Goal: Task Accomplishment & Management: Complete application form

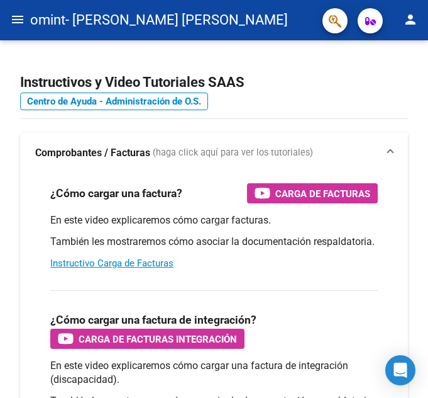
click at [23, 19] on mat-icon "menu" at bounding box center [17, 19] width 15 height 15
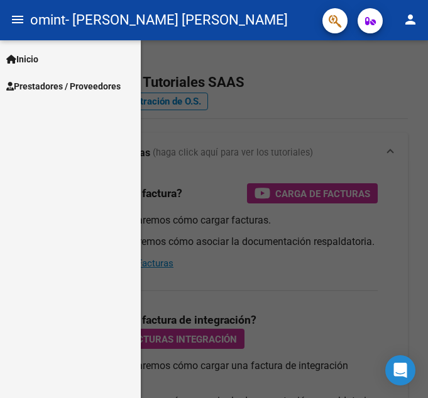
click at [59, 82] on span "Prestadores / Proveedores" at bounding box center [63, 86] width 114 height 14
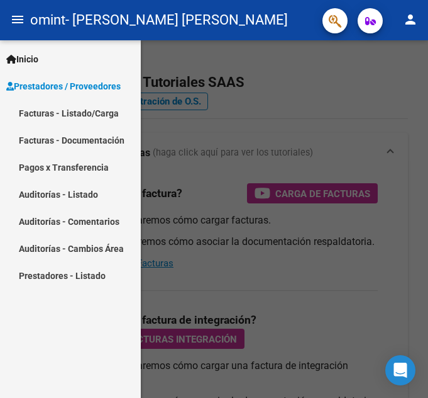
click at [84, 113] on link "Facturas - Listado/Carga" at bounding box center [70, 112] width 141 height 27
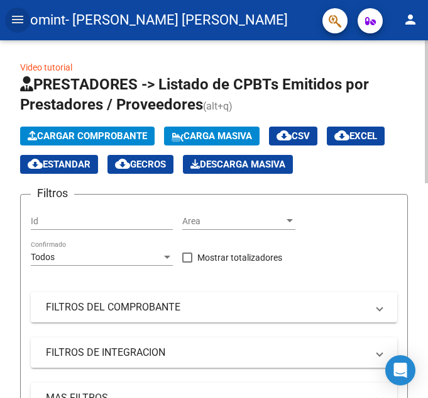
click at [94, 137] on span "Cargar Comprobante" at bounding box center [88, 135] width 120 height 11
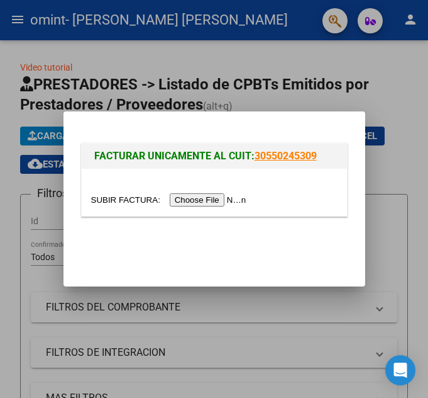
click at [228, 196] on input "file" at bounding box center [170, 199] width 159 height 13
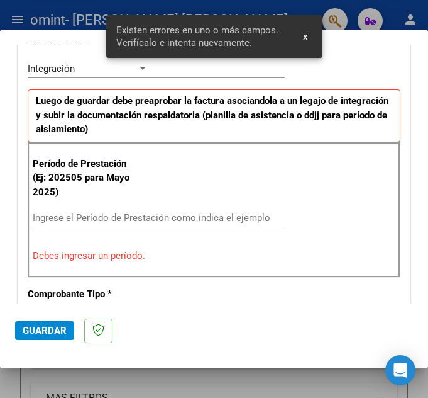
scroll to position [330, 0]
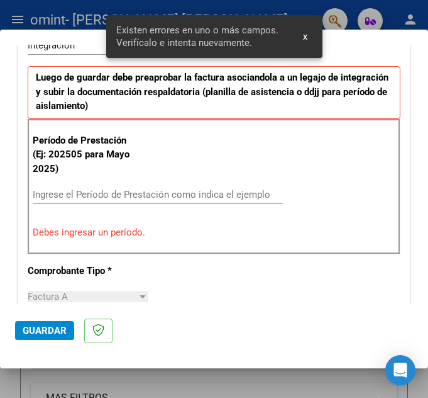
click at [209, 196] on div "Ingrese el Período de Prestación como indica el ejemplo" at bounding box center [158, 194] width 250 height 19
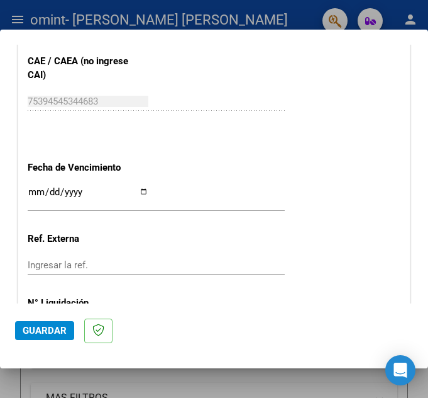
scroll to position [833, 0]
type input "202509"
click at [142, 187] on input "Ingresar la fecha" at bounding box center [88, 196] width 121 height 20
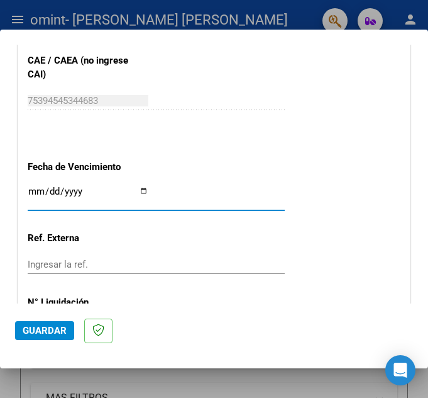
click at [142, 192] on input "Ingresar la fecha" at bounding box center [88, 196] width 121 height 20
type input "[DATE]"
click at [70, 262] on input "Ingresar la ref." at bounding box center [88, 264] width 121 height 11
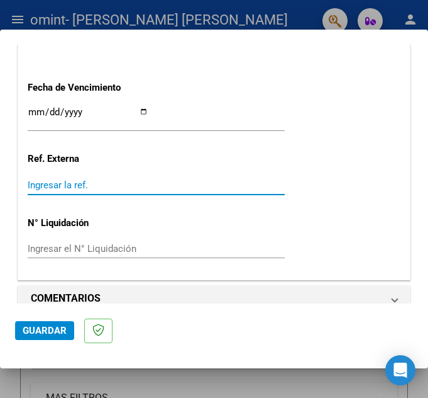
scroll to position [930, 0]
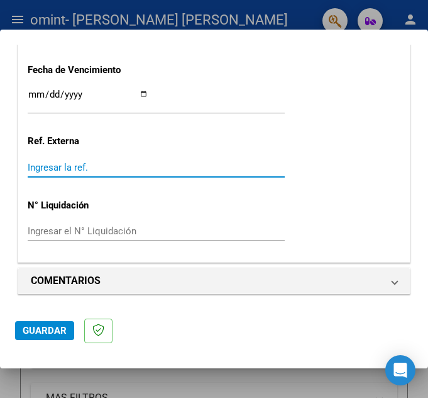
click at [71, 168] on input "Ingresar la ref." at bounding box center [88, 167] width 121 height 11
click at [35, 326] on span "Guardar" at bounding box center [45, 330] width 44 height 11
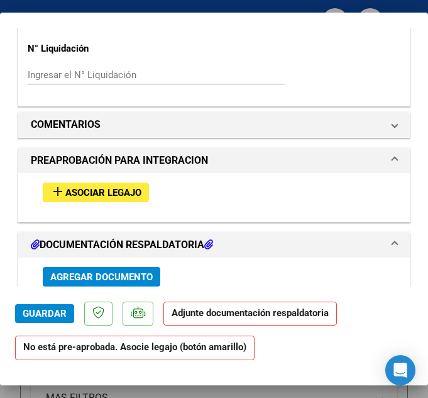
scroll to position [1069, 0]
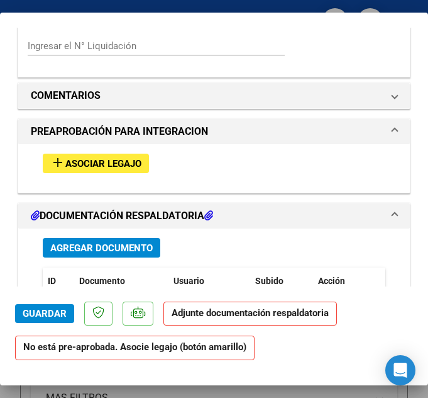
click at [114, 162] on span "Asociar Legajo" at bounding box center [103, 163] width 76 height 11
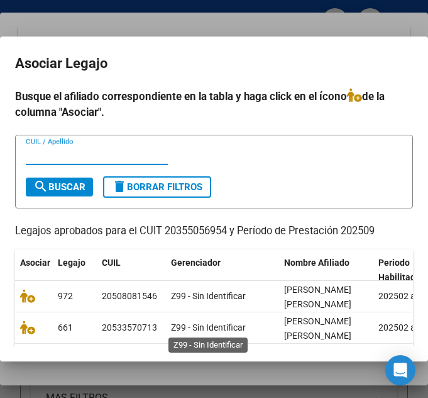
scroll to position [73, 0]
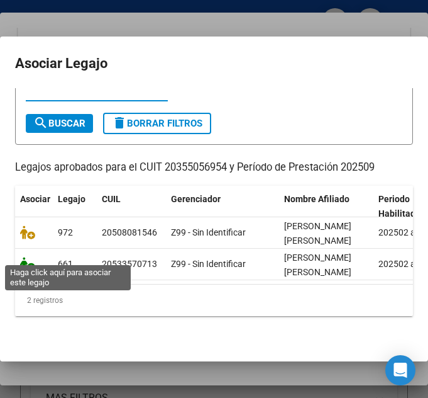
click at [29, 257] on icon at bounding box center [27, 264] width 15 height 14
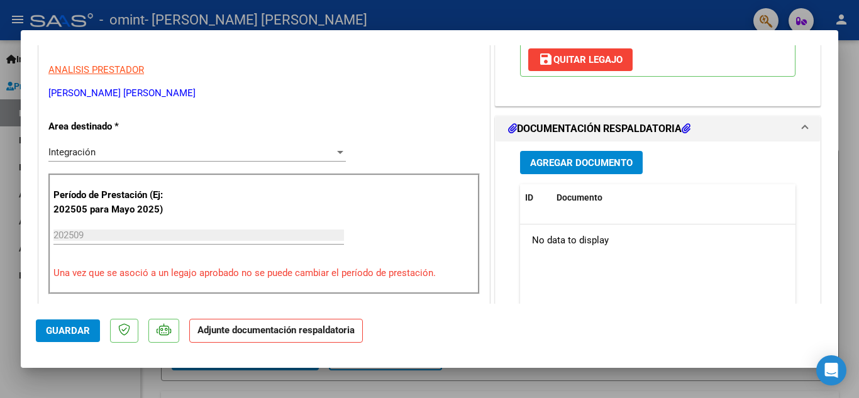
scroll to position [238, 0]
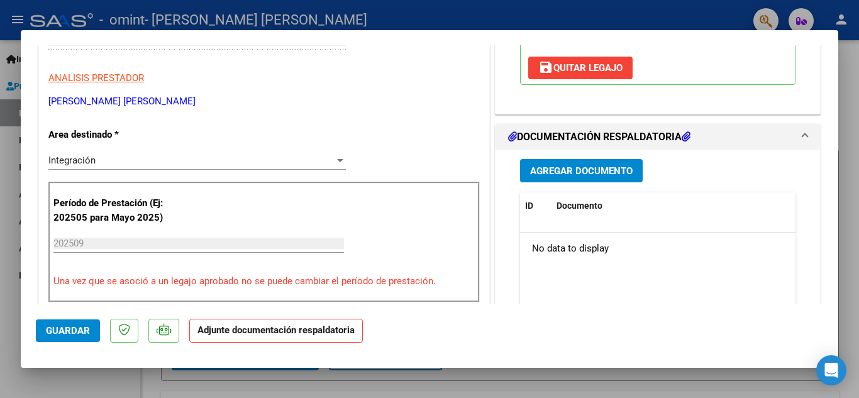
click at [428, 170] on span "Agregar Documento" at bounding box center [581, 170] width 103 height 11
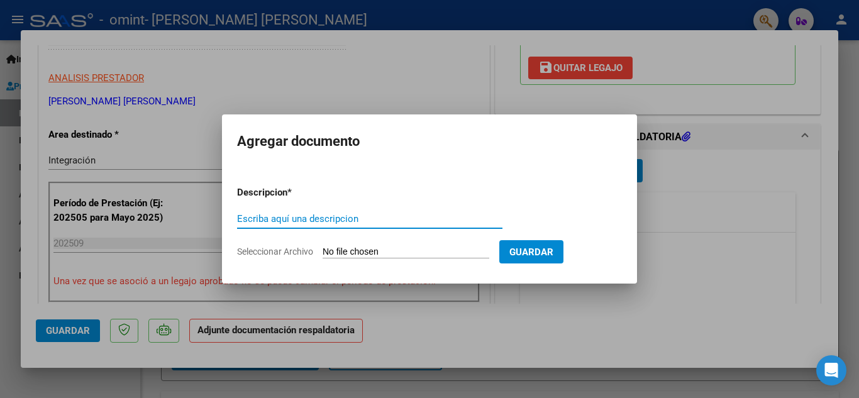
click at [391, 220] on input "Escriba aquí una descripcion" at bounding box center [369, 218] width 265 height 11
type input "planilla de asistenica"
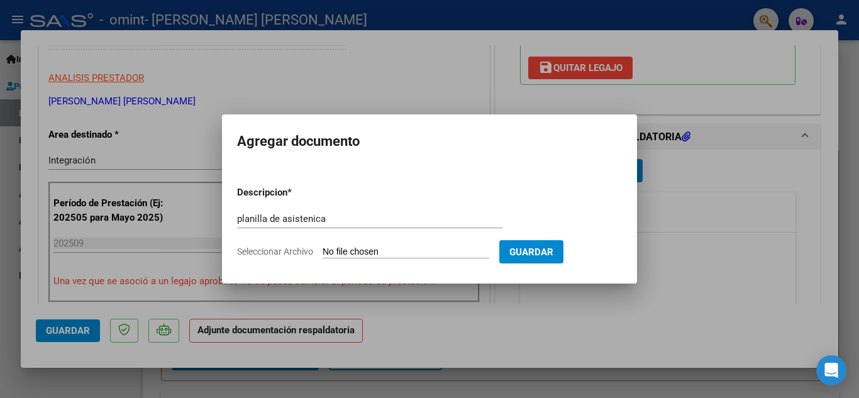
click at [428, 252] on input "Seleccionar Archivo" at bounding box center [406, 253] width 167 height 12
click at [384, 248] on input "Seleccionar Archivo" at bounding box center [406, 253] width 167 height 12
type input "C:\fakepath\CamScanner [DATE] 13.49.pdf"
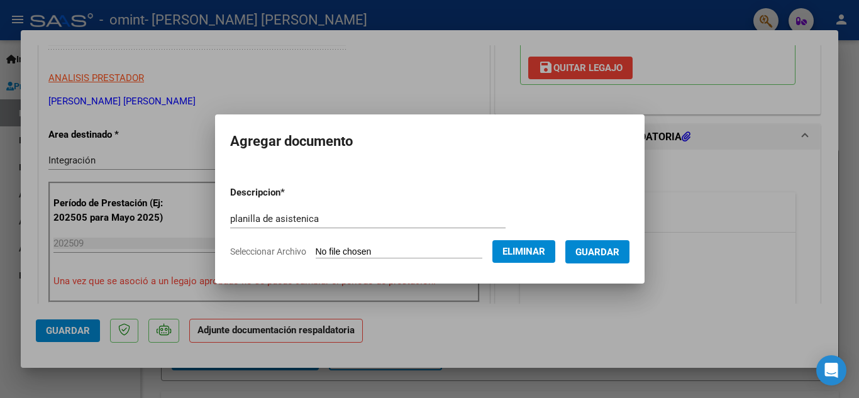
click at [428, 249] on span "Guardar" at bounding box center [598, 252] width 44 height 11
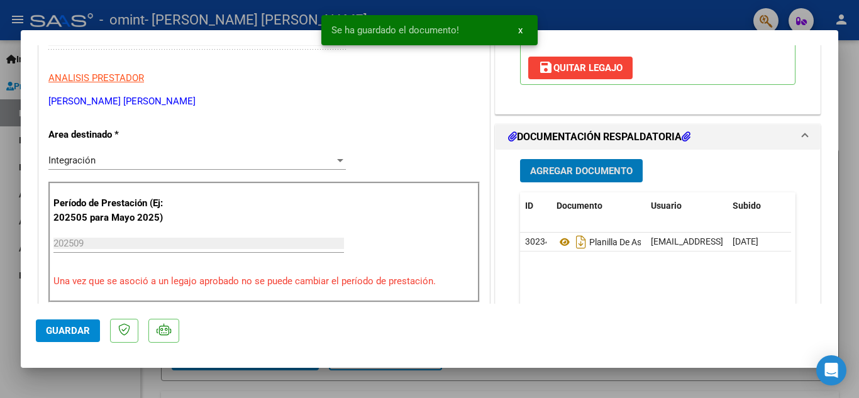
click at [65, 326] on span "Guardar" at bounding box center [68, 330] width 44 height 11
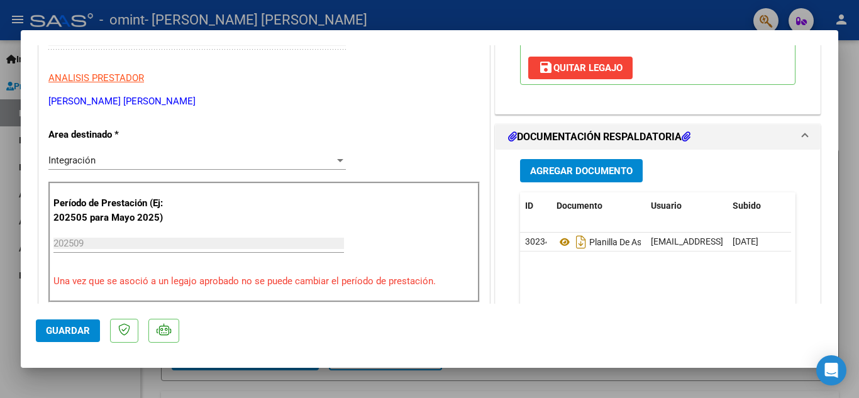
click at [74, 335] on span "Guardar" at bounding box center [68, 330] width 44 height 11
click at [55, 335] on span "Guardar" at bounding box center [68, 330] width 44 height 11
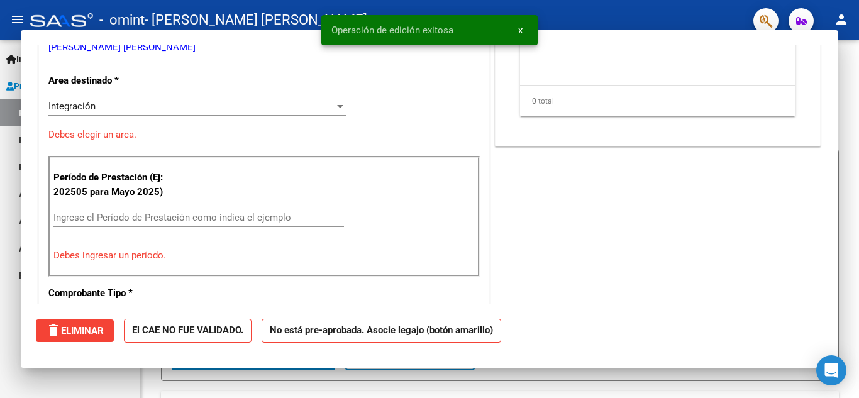
scroll to position [0, 0]
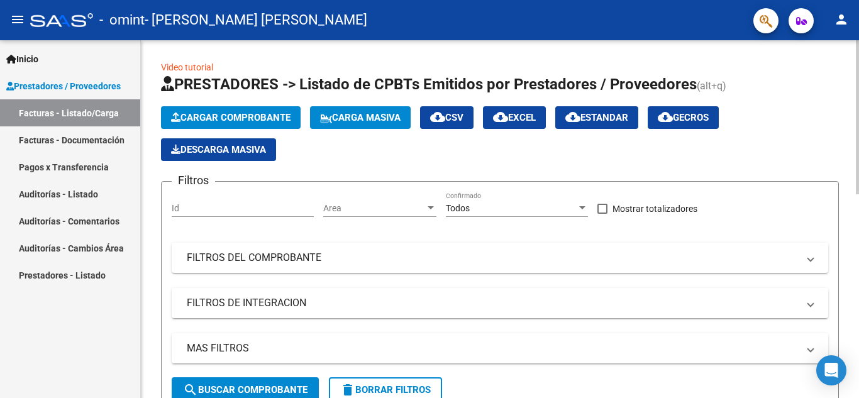
click at [254, 114] on span "Cargar Comprobante" at bounding box center [231, 117] width 120 height 11
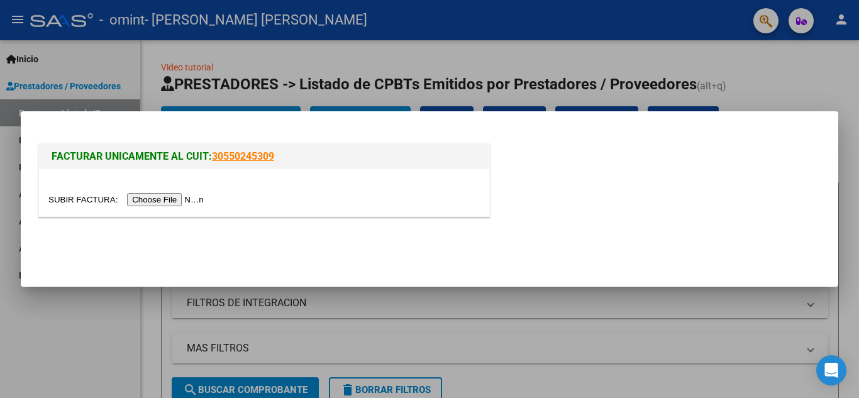
click at [184, 200] on input "file" at bounding box center [127, 199] width 159 height 13
